Goal: Complete application form: Complete application form

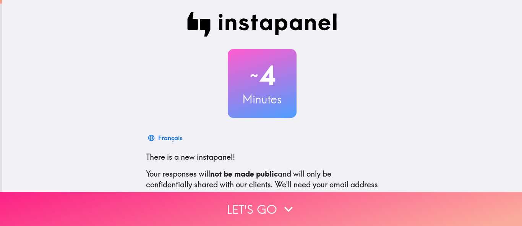
click at [360, 221] on button "Let's go" at bounding box center [261, 209] width 522 height 34
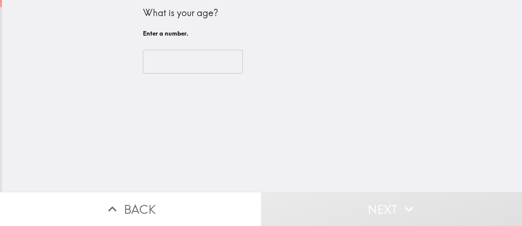
click at [215, 72] on input "number" at bounding box center [193, 62] width 100 height 24
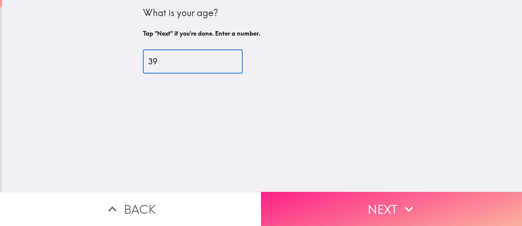
type input "39"
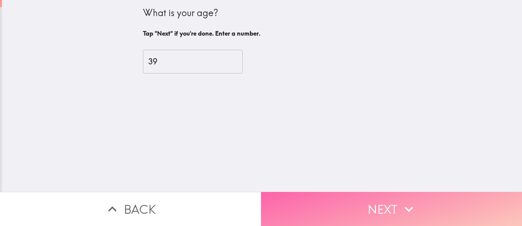
click at [315, 216] on button "Next" at bounding box center [391, 209] width 261 height 34
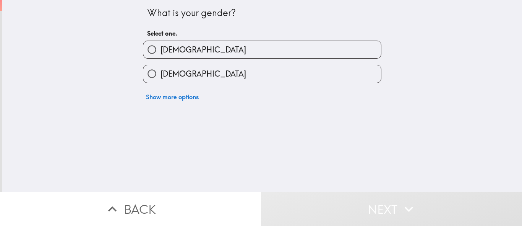
click at [196, 70] on label "[DEMOGRAPHIC_DATA]" at bounding box center [262, 73] width 238 height 17
click at [161, 70] on input "[DEMOGRAPHIC_DATA]" at bounding box center [151, 73] width 17 height 17
radio input "true"
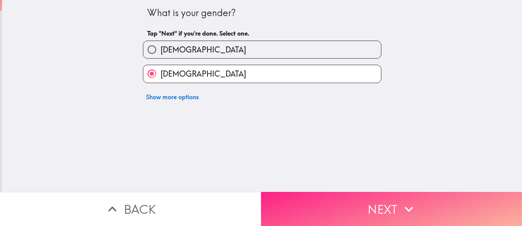
click at [311, 196] on button "Next" at bounding box center [391, 209] width 261 height 34
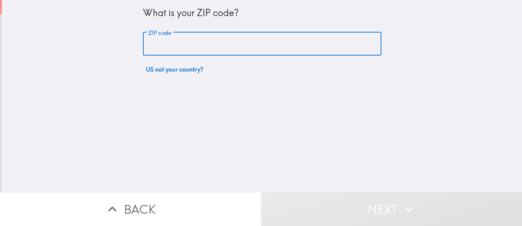
click at [159, 33] on div "ZIP code ZIP code" at bounding box center [262, 44] width 239 height 24
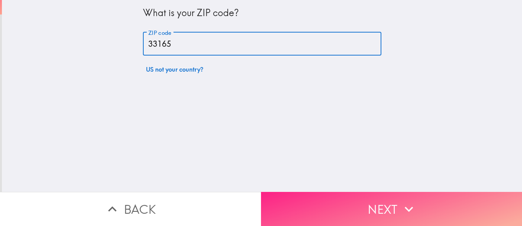
type input "33165"
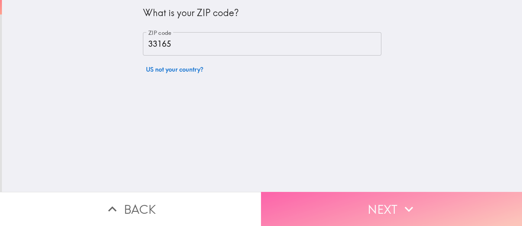
click at [337, 222] on button "Next" at bounding box center [391, 209] width 261 height 34
